Goal: Task Accomplishment & Management: Use online tool/utility

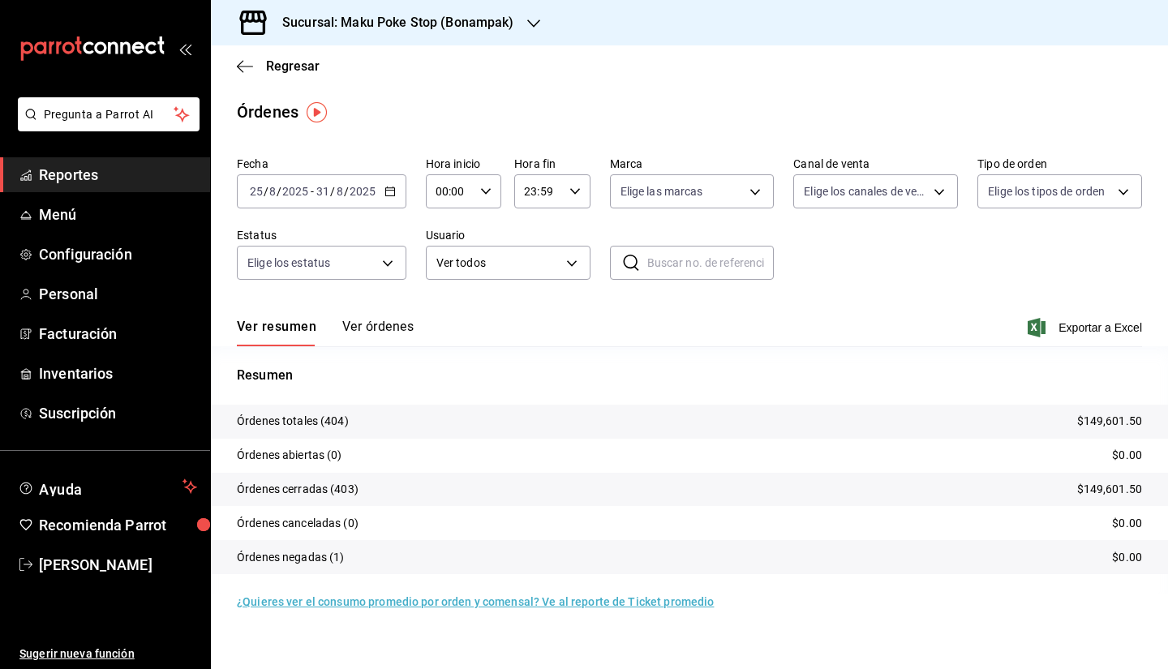
click at [466, 22] on h3 "Sucursal: Maku Poke Stop (Bonampak)" at bounding box center [391, 22] width 245 height 19
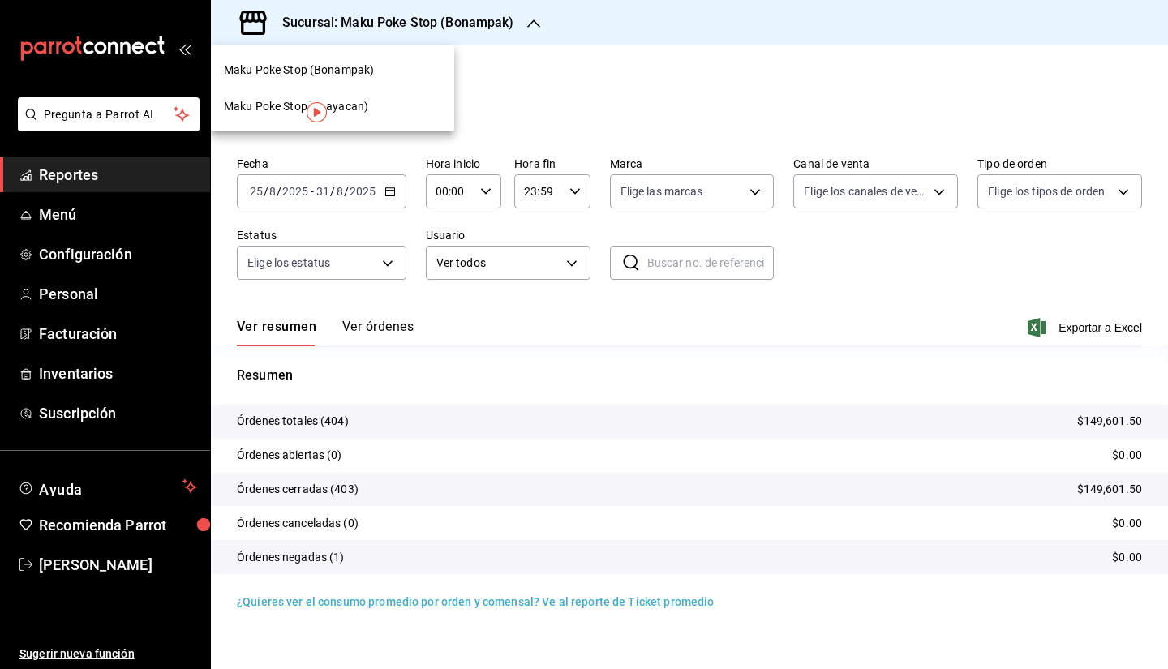
click at [375, 106] on div "Maku Poke Stop(Huayacan)" at bounding box center [332, 106] width 217 height 17
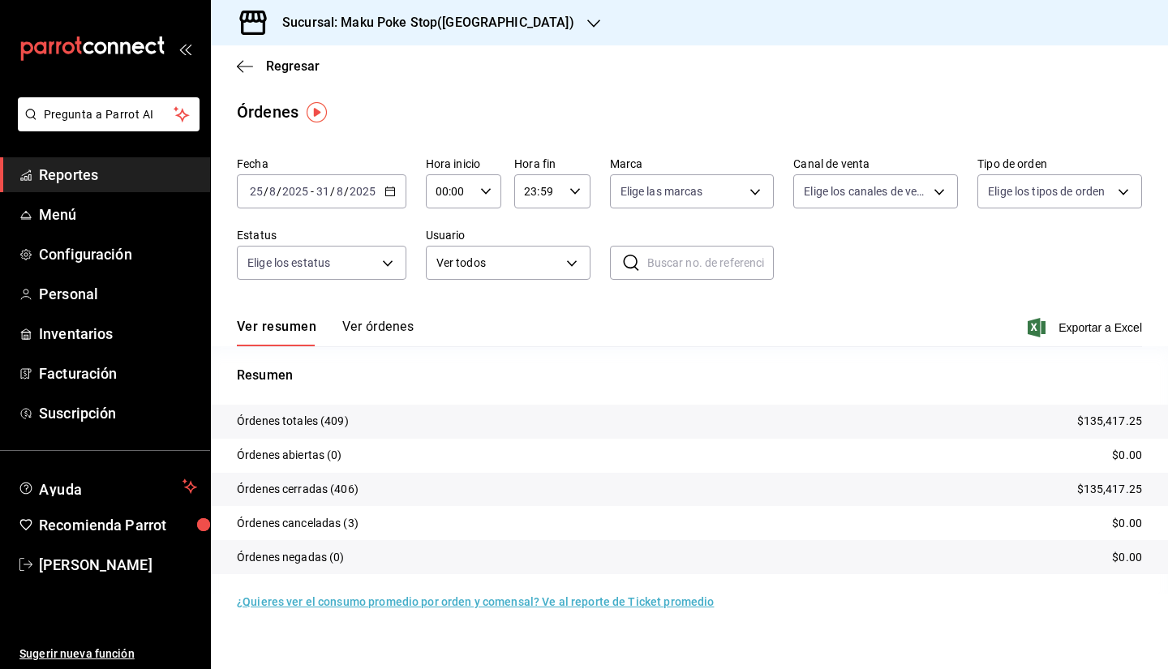
click at [383, 196] on div "[DATE] [DATE] - [DATE] [DATE]" at bounding box center [322, 191] width 170 height 34
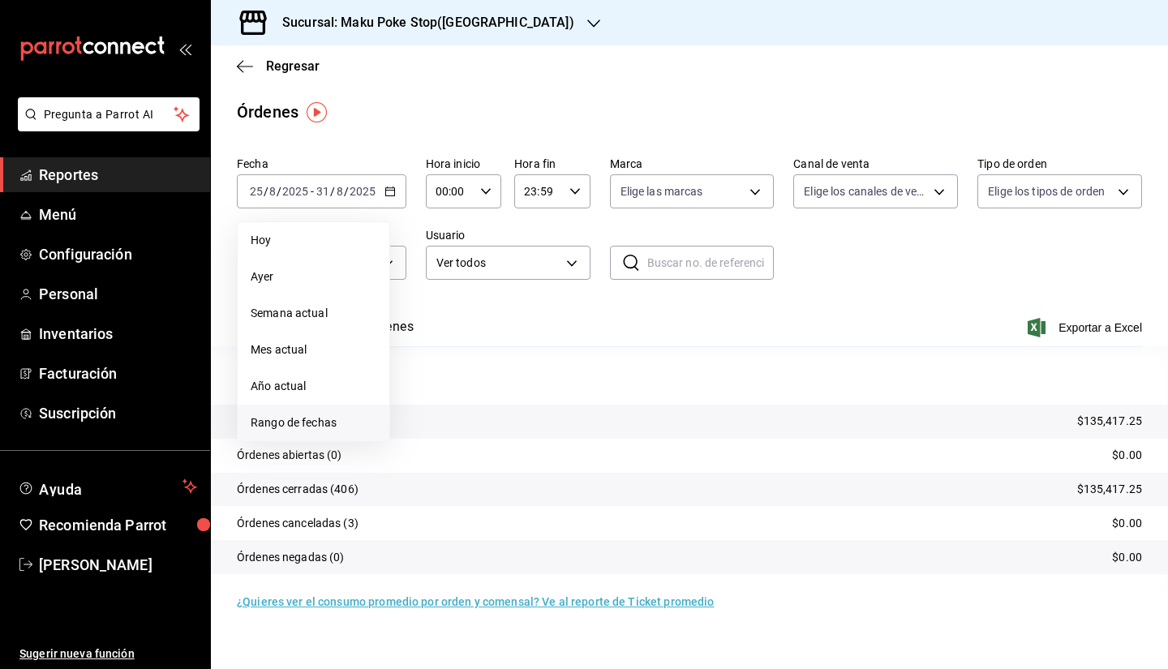
click at [296, 426] on span "Rango de fechas" at bounding box center [314, 423] width 126 height 17
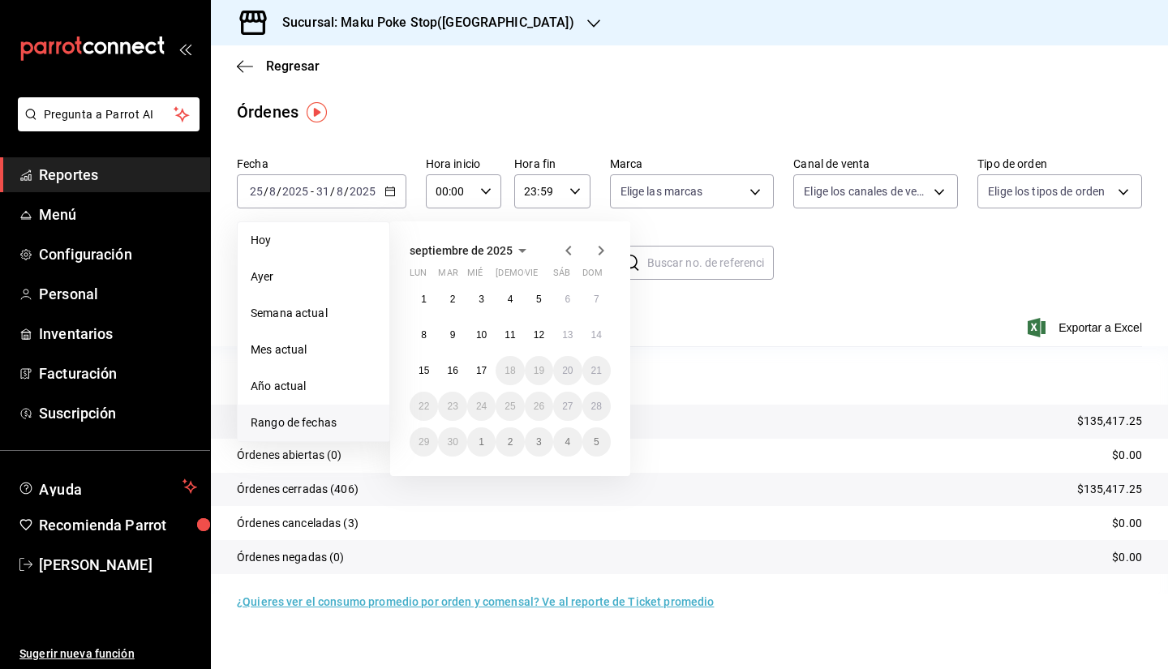
click at [572, 244] on icon "button" at bounding box center [568, 250] width 19 height 19
click at [503, 403] on button "21" at bounding box center [510, 406] width 28 height 29
click at [571, 246] on icon "button" at bounding box center [568, 250] width 19 height 19
click at [413, 415] on button "21" at bounding box center [424, 412] width 28 height 29
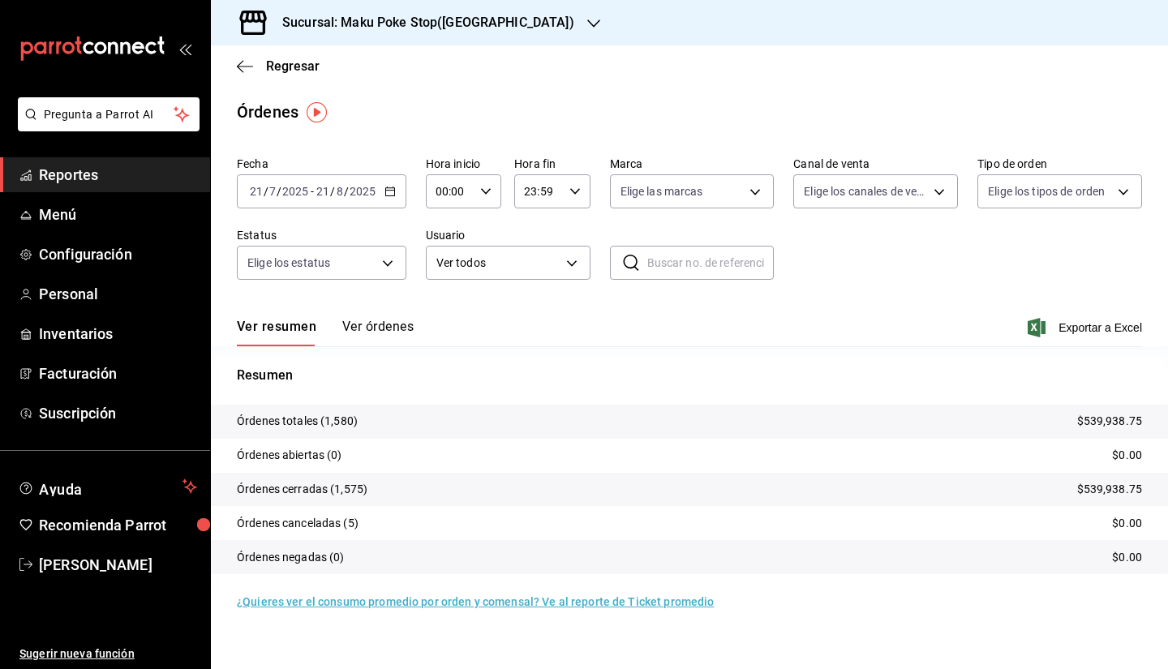
click at [346, 191] on span "/" at bounding box center [346, 191] width 5 height 13
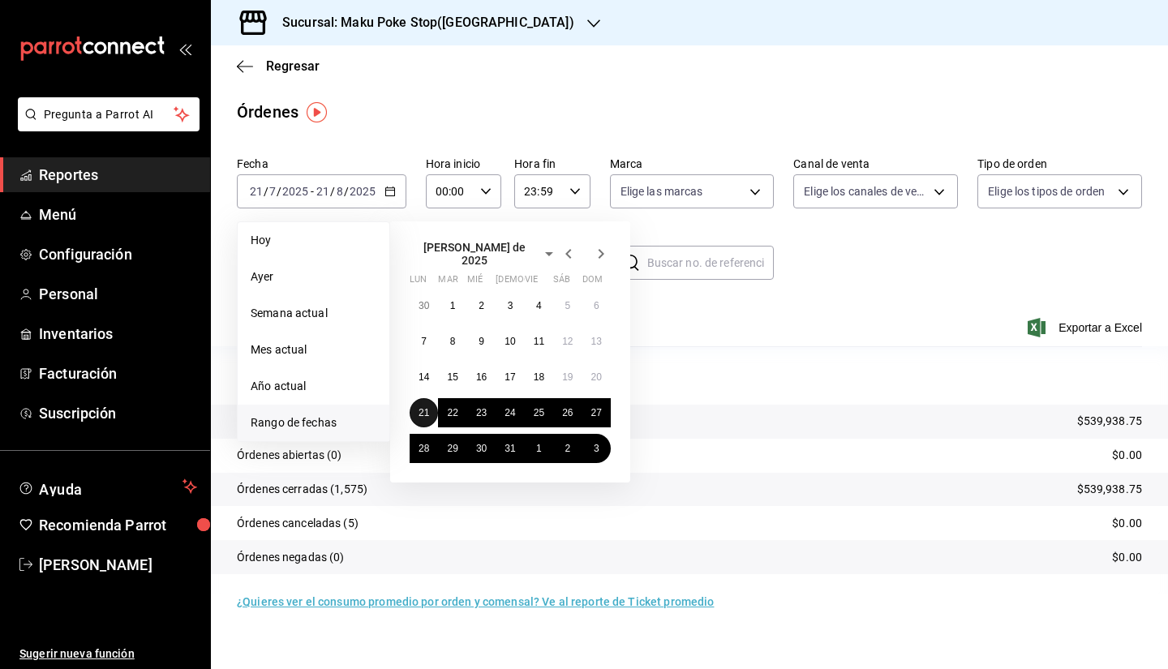
click at [415, 406] on button "21" at bounding box center [424, 412] width 28 height 29
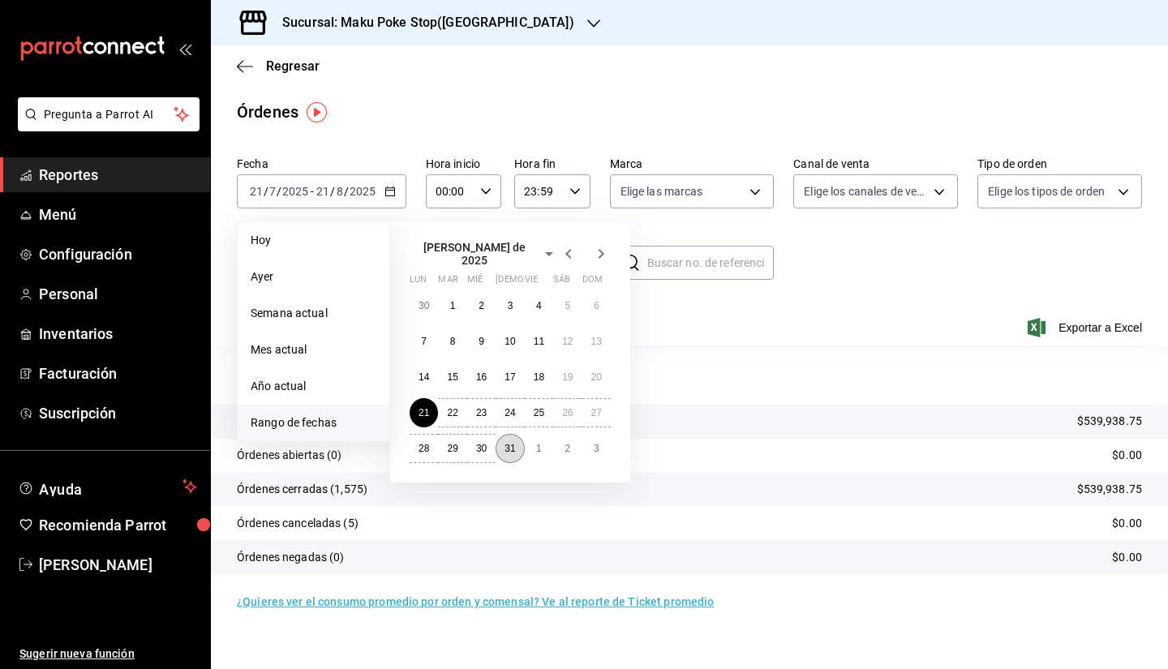
click at [511, 447] on abbr "31" at bounding box center [510, 448] width 11 height 11
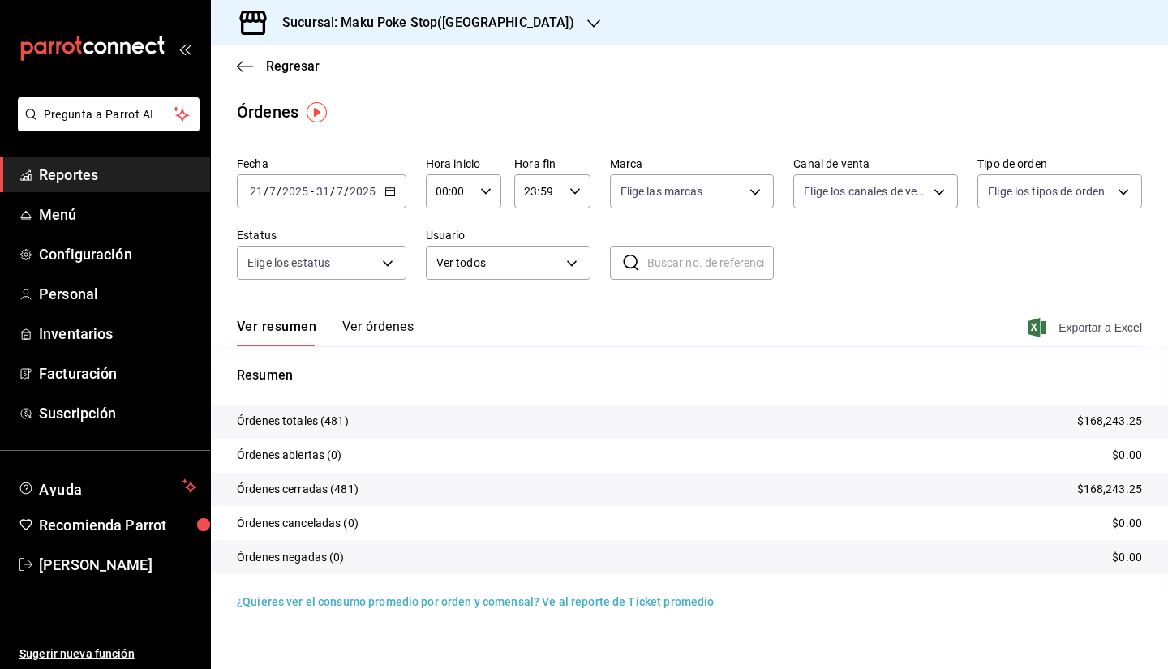
click at [1102, 324] on span "Exportar a Excel" at bounding box center [1086, 327] width 111 height 19
